Goal: Transaction & Acquisition: Subscribe to service/newsletter

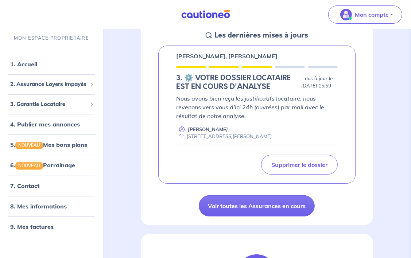
scroll to position [71, 0]
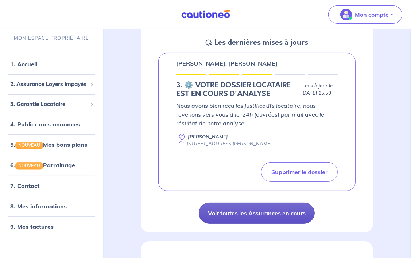
click at [251, 220] on link "Voir toutes les Assurances en cours" at bounding box center [257, 213] width 116 height 21
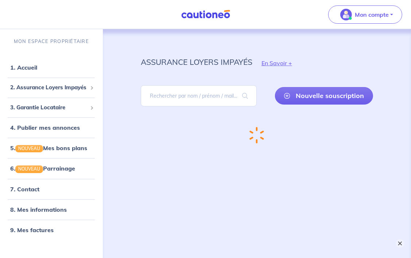
click at [400, 242] on button "×" at bounding box center [399, 243] width 9 height 9
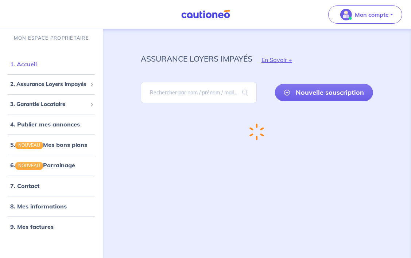
click at [30, 63] on link "1. Accueil" at bounding box center [23, 63] width 27 height 7
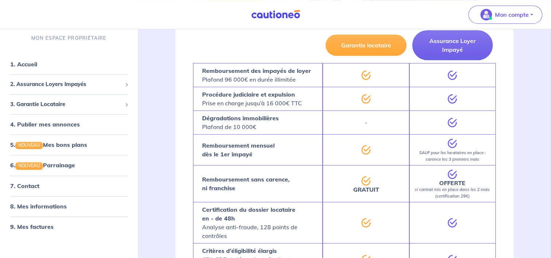
scroll to position [474, 0]
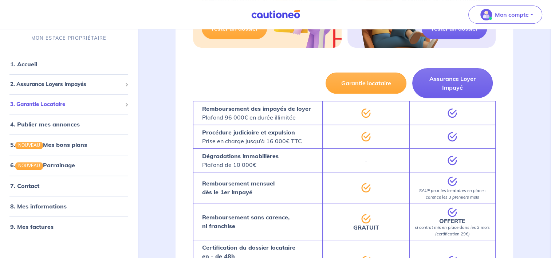
click at [128, 103] on div "3. Garantie Locataire" at bounding box center [69, 104] width 132 height 14
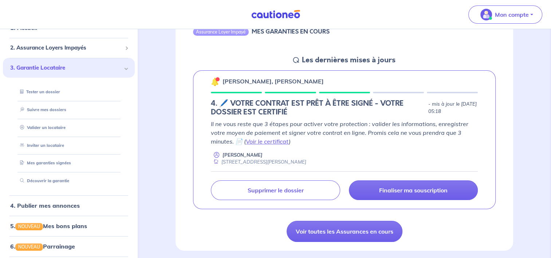
scroll to position [73, 0]
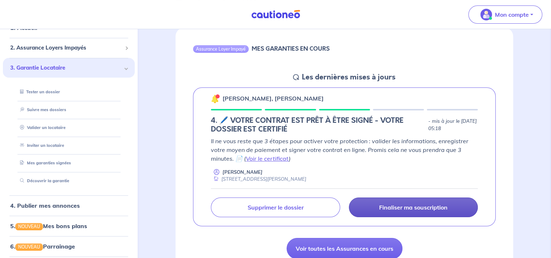
click at [405, 210] on p "Finaliser ma souscription" at bounding box center [413, 207] width 69 height 7
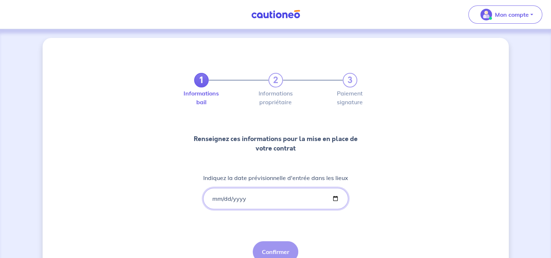
click at [220, 201] on input "Indiquez la date prévisionnelle d'entrée dans les lieux" at bounding box center [275, 198] width 145 height 21
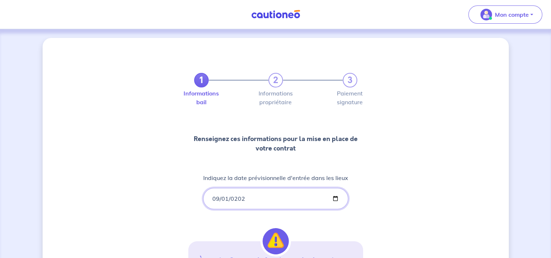
type input "[DATE]"
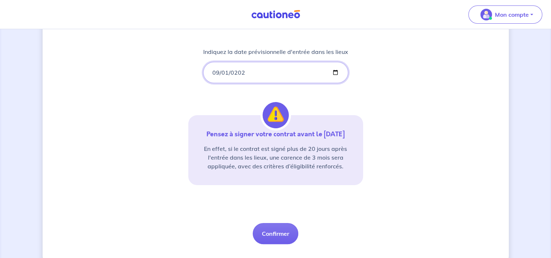
scroll to position [141, 0]
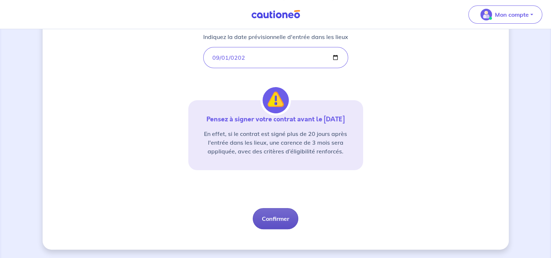
click at [281, 224] on button "Confirmer" at bounding box center [276, 218] width 46 height 21
select select "FR"
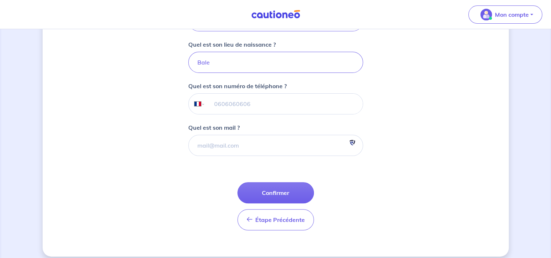
scroll to position [191, 0]
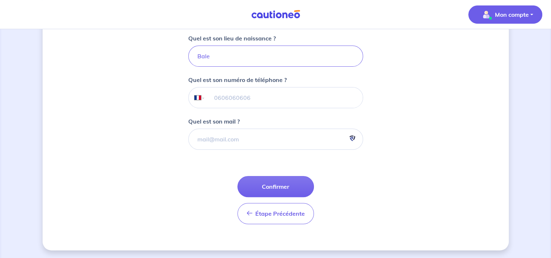
drag, startPoint x: 503, startPoint y: 20, endPoint x: 507, endPoint y: 22, distance: 3.8
click at [410, 20] on span "Mon compte" at bounding box center [503, 15] width 51 height 12
drag, startPoint x: 502, startPoint y: 45, endPoint x: 497, endPoint y: 47, distance: 5.3
click at [410, 45] on link "Mes informations" at bounding box center [498, 45] width 59 height 12
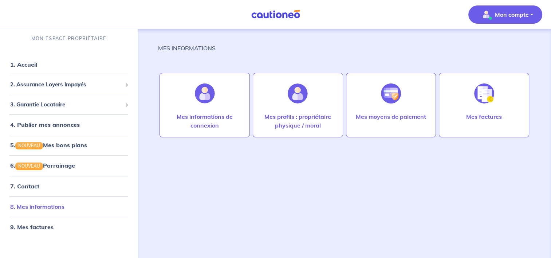
scroll to position [3, 0]
click at [38, 187] on link "7. Contact" at bounding box center [24, 185] width 28 height 7
